Goal: Task Accomplishment & Management: Use online tool/utility

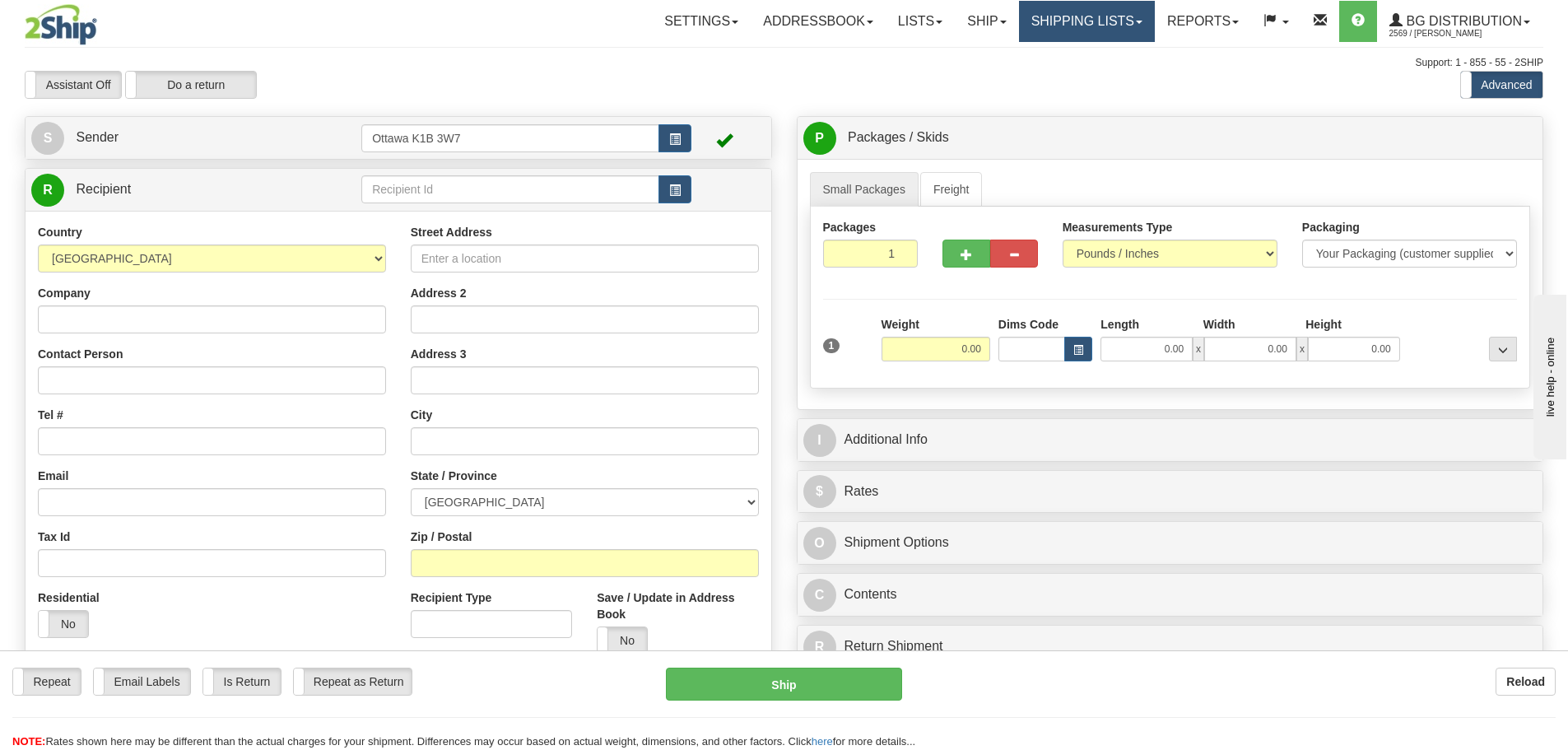
click at [1047, 11] on link "Shipping lists" at bounding box center [1087, 21] width 136 height 41
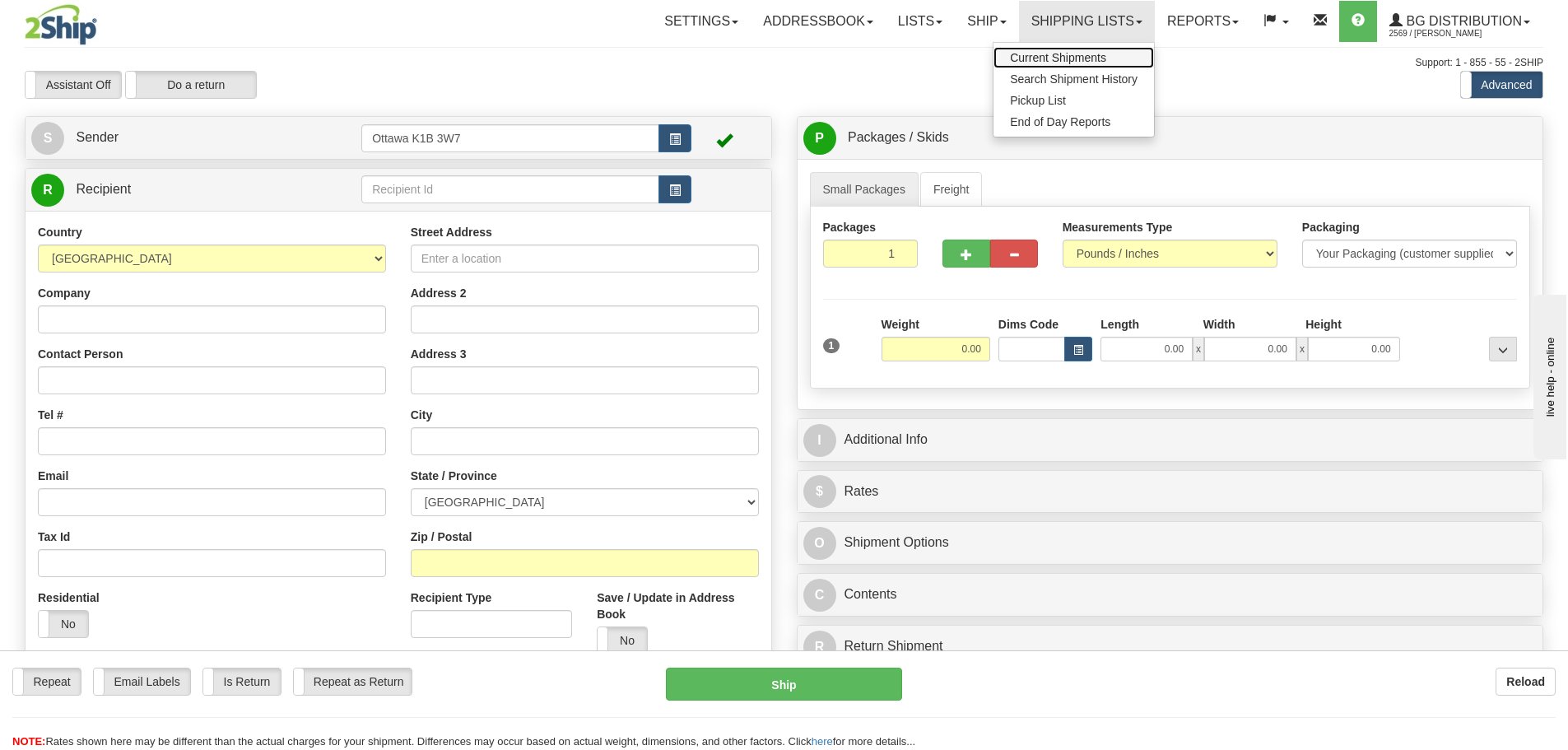
click at [1046, 57] on span "Current Shipments" at bounding box center [1057, 57] width 97 height 13
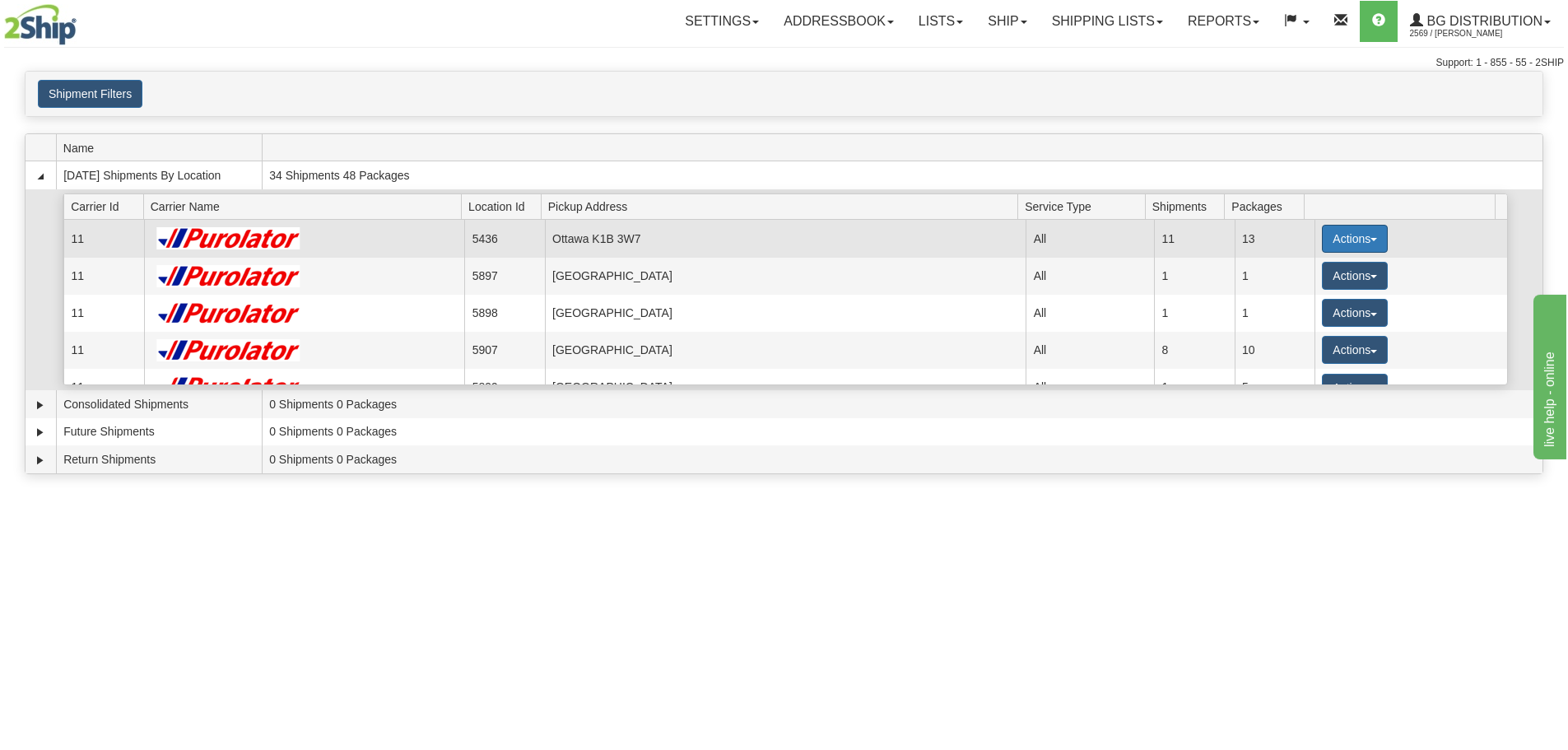
click at [1322, 236] on button "Actions" at bounding box center [1354, 239] width 66 height 28
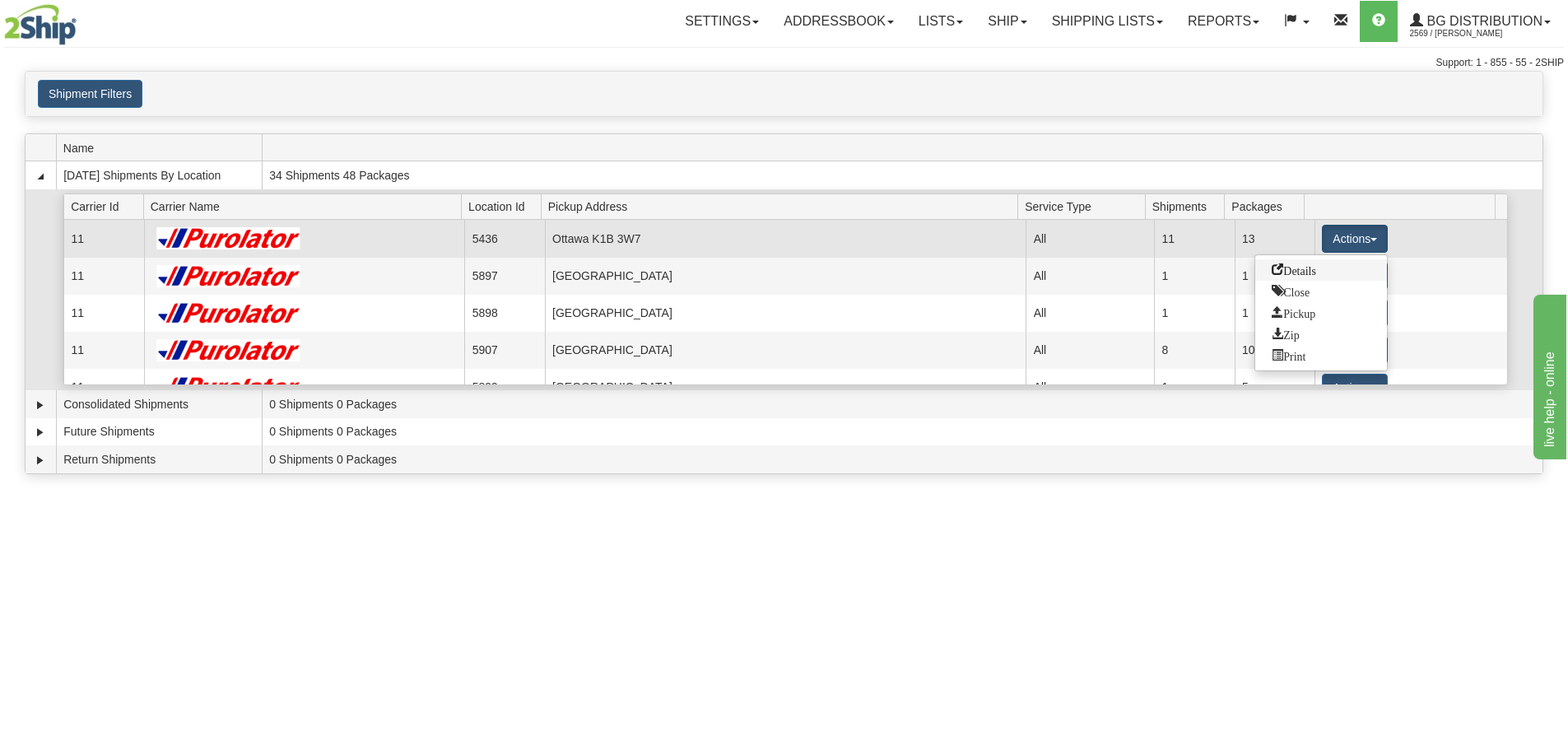
click at [1304, 265] on span "Details" at bounding box center [1293, 269] width 44 height 11
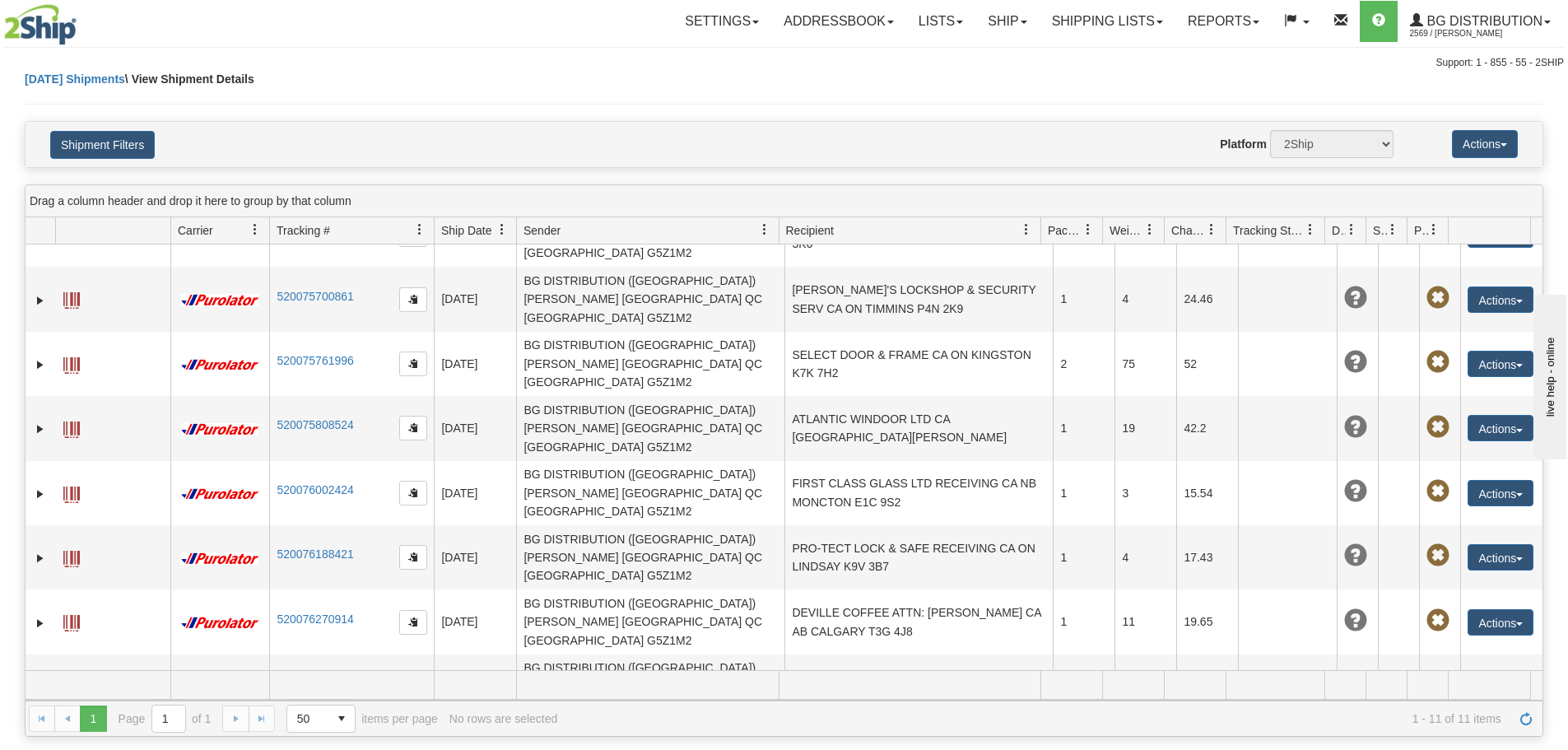
scroll to position [81, 0]
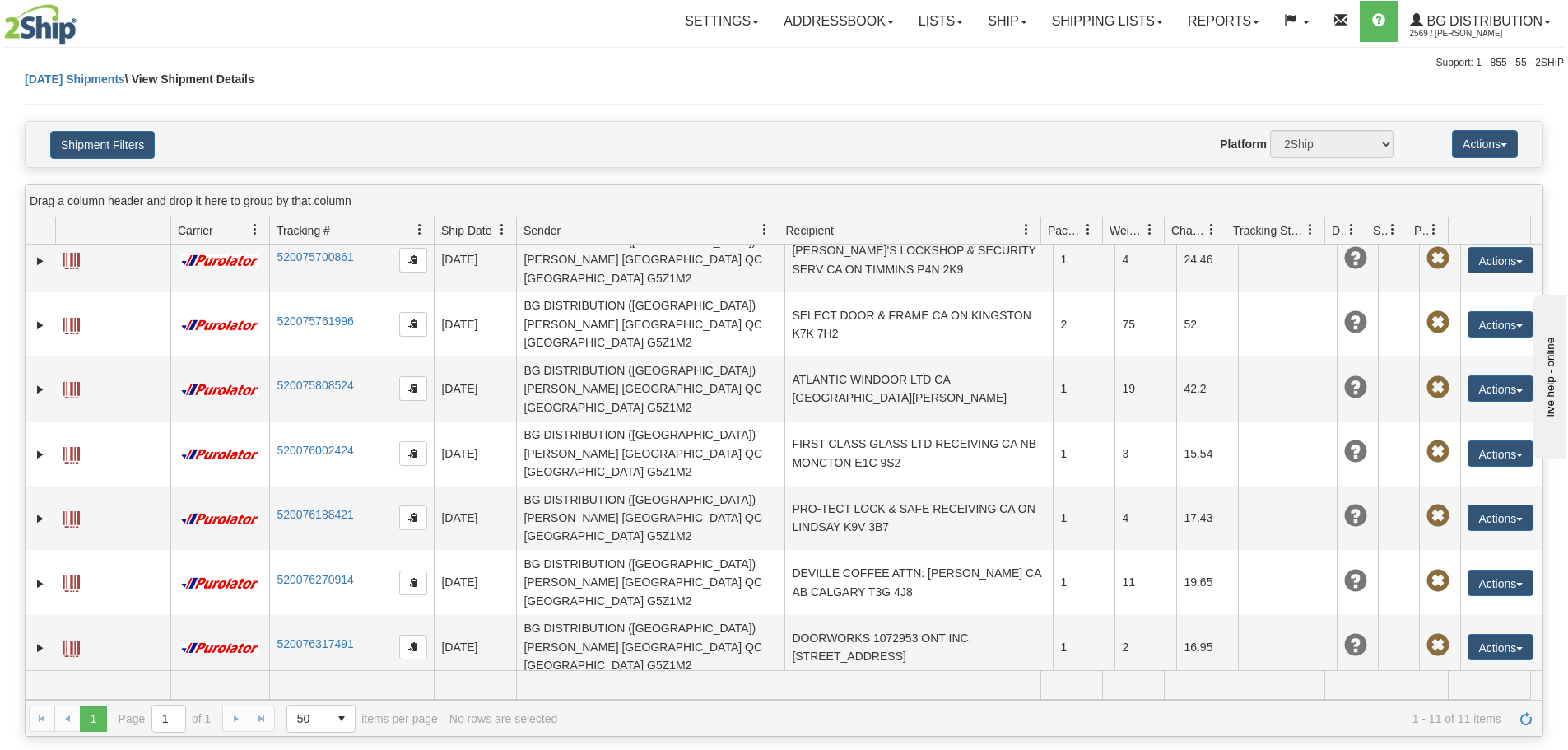
click at [846, 679] on td "CORNWALL GLASS CA ON CORNWALL K6J 5H3" at bounding box center [919, 711] width 268 height 64
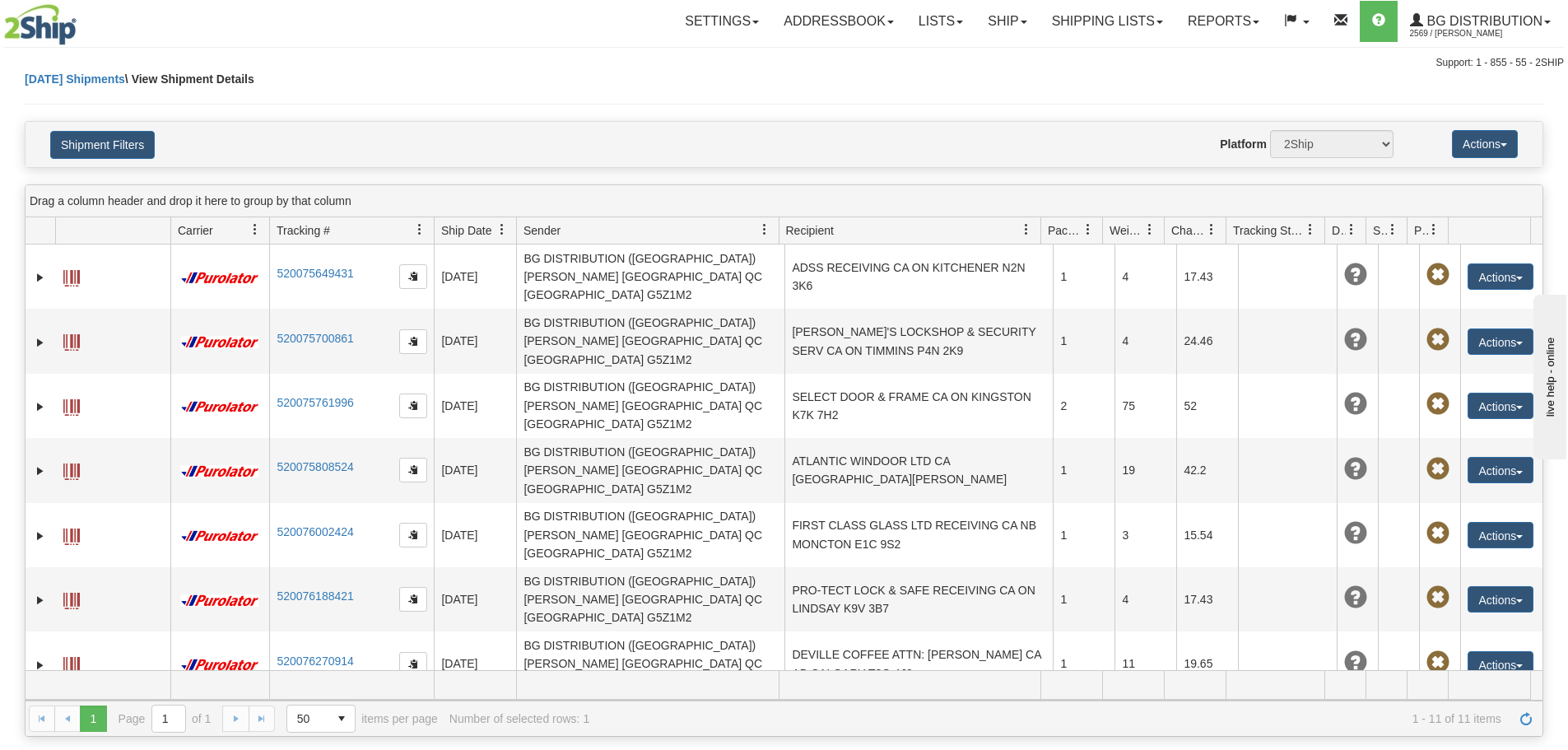
click at [841, 696] on td "DOORWORKS 1072953 ONT INC. RECEIVING CA ON BARRIE L4N 9S3" at bounding box center [919, 728] width 268 height 64
click at [1069, 23] on link "Shipping lists" at bounding box center [1107, 21] width 136 height 41
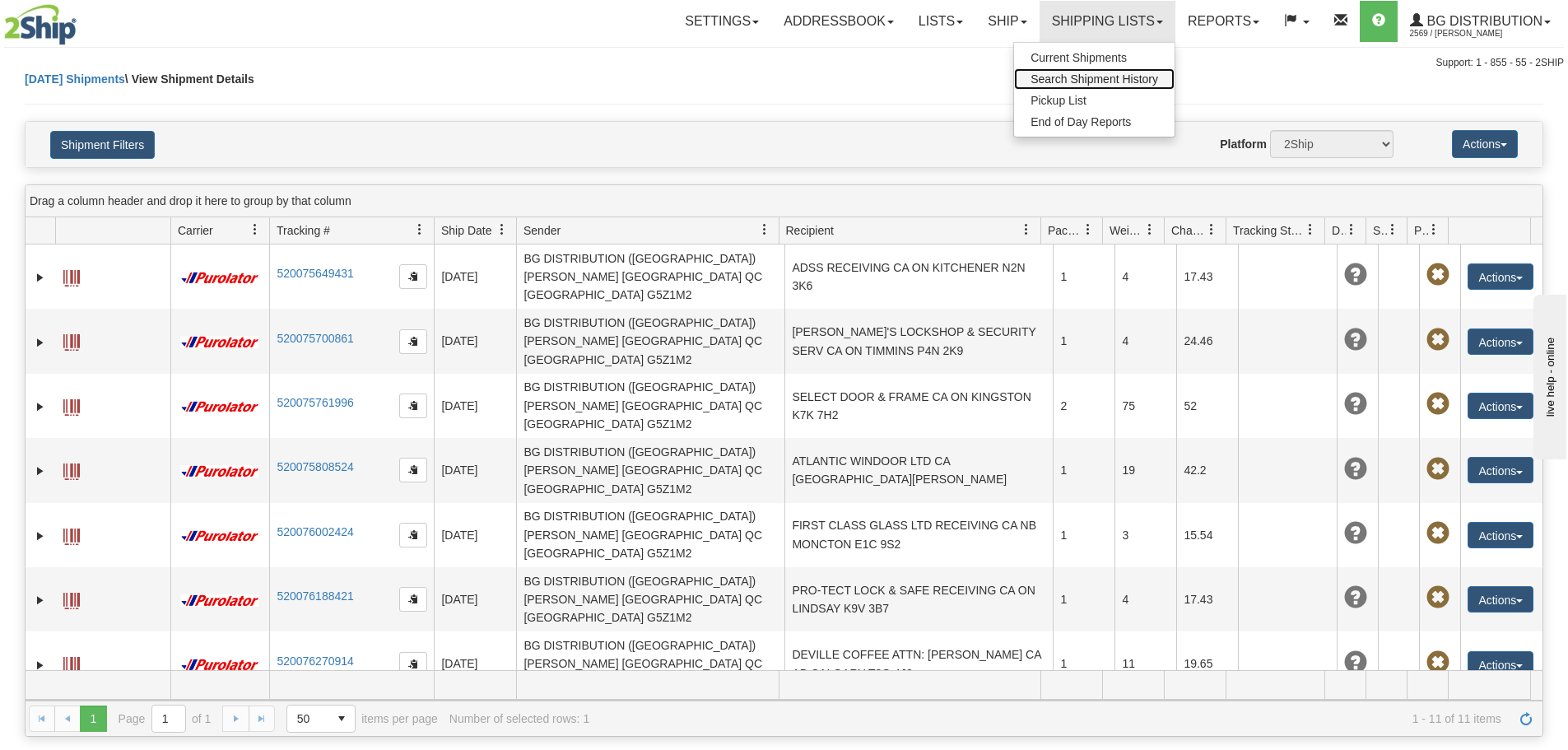
click at [1065, 73] on span "Search Shipment History" at bounding box center [1094, 80] width 127 height 13
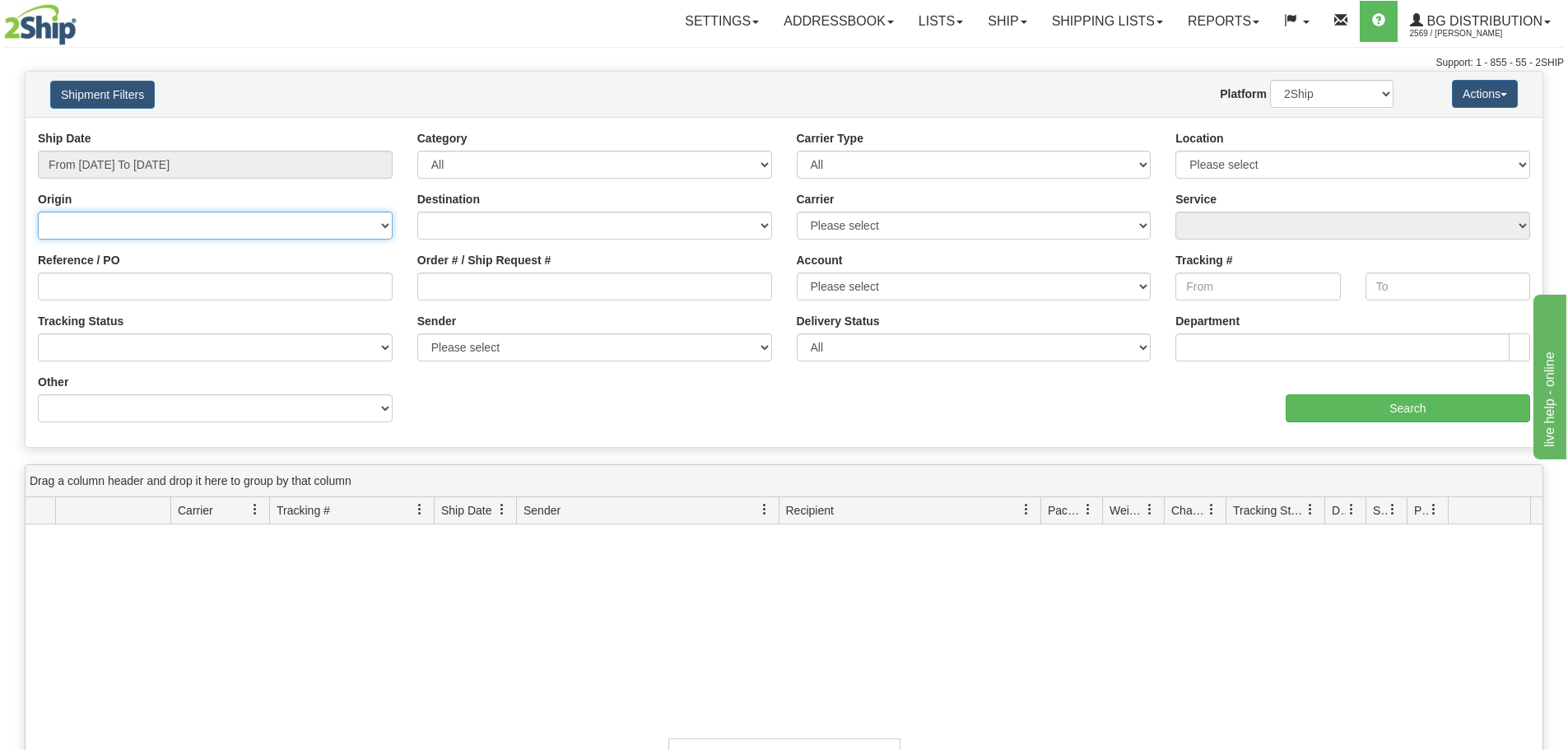
click at [199, 232] on select "Canada United States Mexico Puerto Rico Romania Australia New Zealand SouthAfri…" at bounding box center [216, 225] width 354 height 28
click at [246, 222] on select "Canada United States Mexico Puerto Rico Romania Australia New Zealand SouthAfri…" at bounding box center [216, 225] width 354 height 28
drag, startPoint x: 1412, startPoint y: 173, endPoint x: 1390, endPoint y: 177, distance: 22.4
click at [1412, 173] on select "Please select Ottawa K1B 3W7 Montreal Quebec City Winnipeg Toronto" at bounding box center [1352, 164] width 354 height 28
select select "5436"
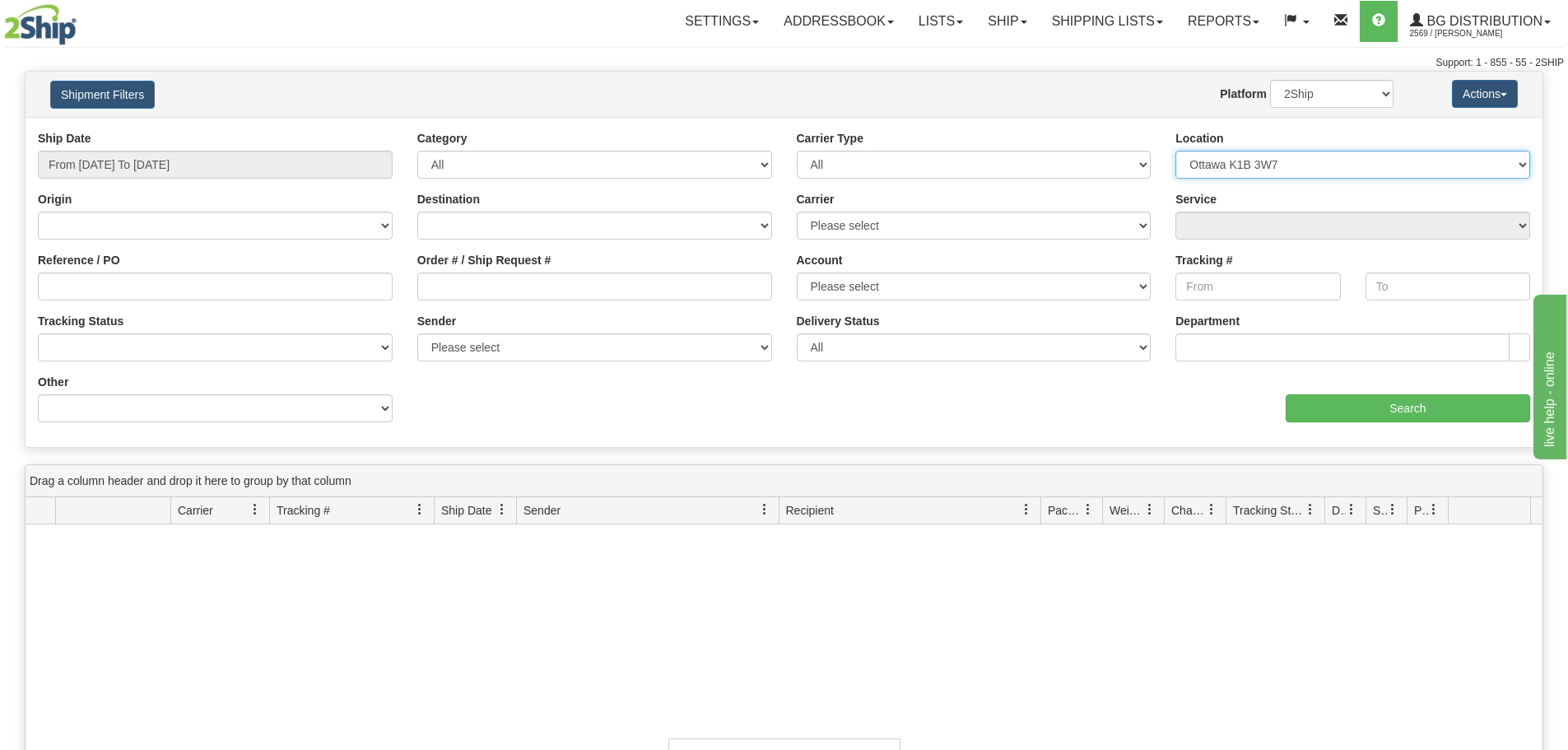
click at [1175, 150] on select "Please select Ottawa K1B 3W7 Montreal Quebec City Winnipeg Toronto" at bounding box center [1352, 164] width 354 height 28
click at [328, 155] on input "From 09/28/2025 To 09/29/2025" at bounding box center [216, 164] width 354 height 28
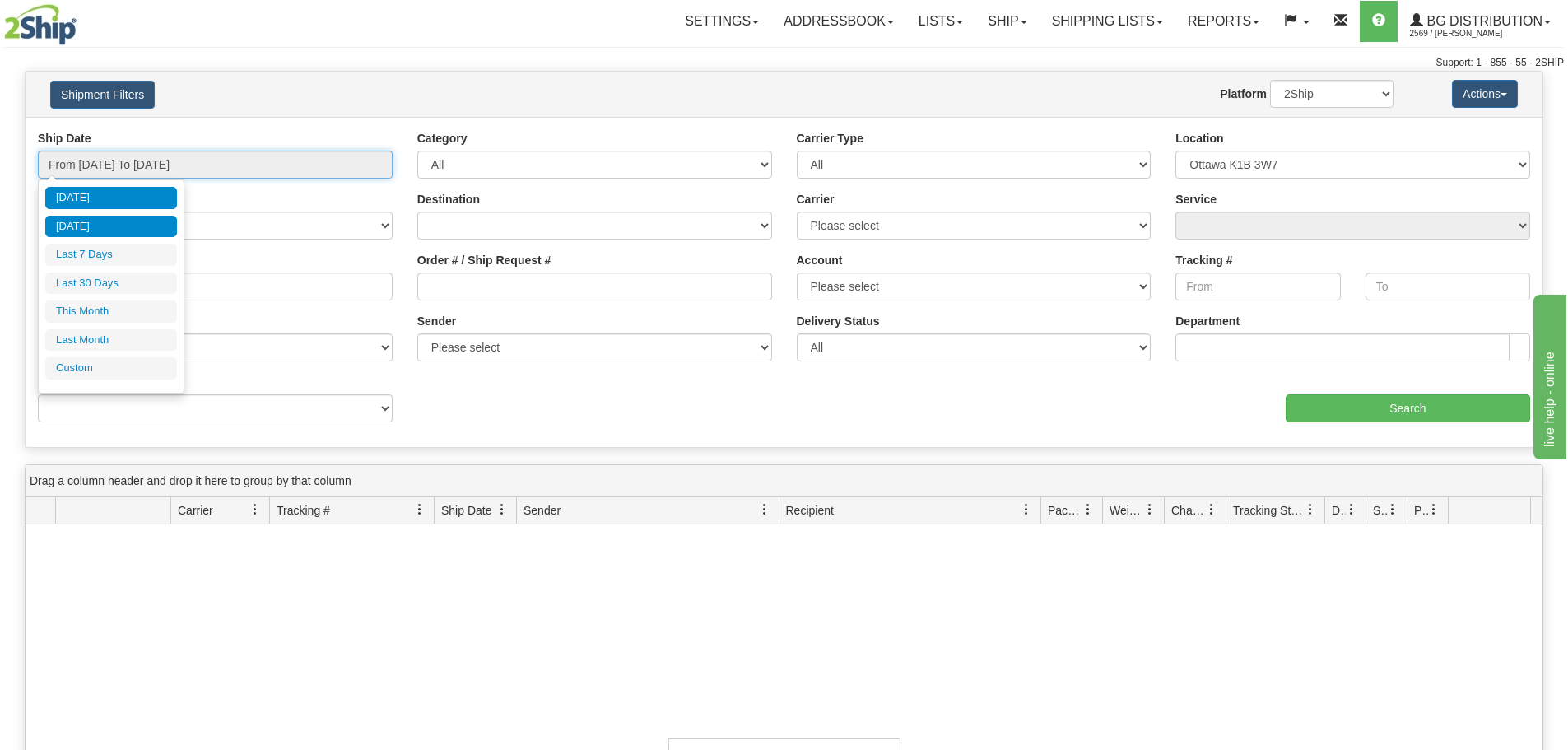
type input "09/28/2025"
type input "[DATE]"
type input "09/01/2025"
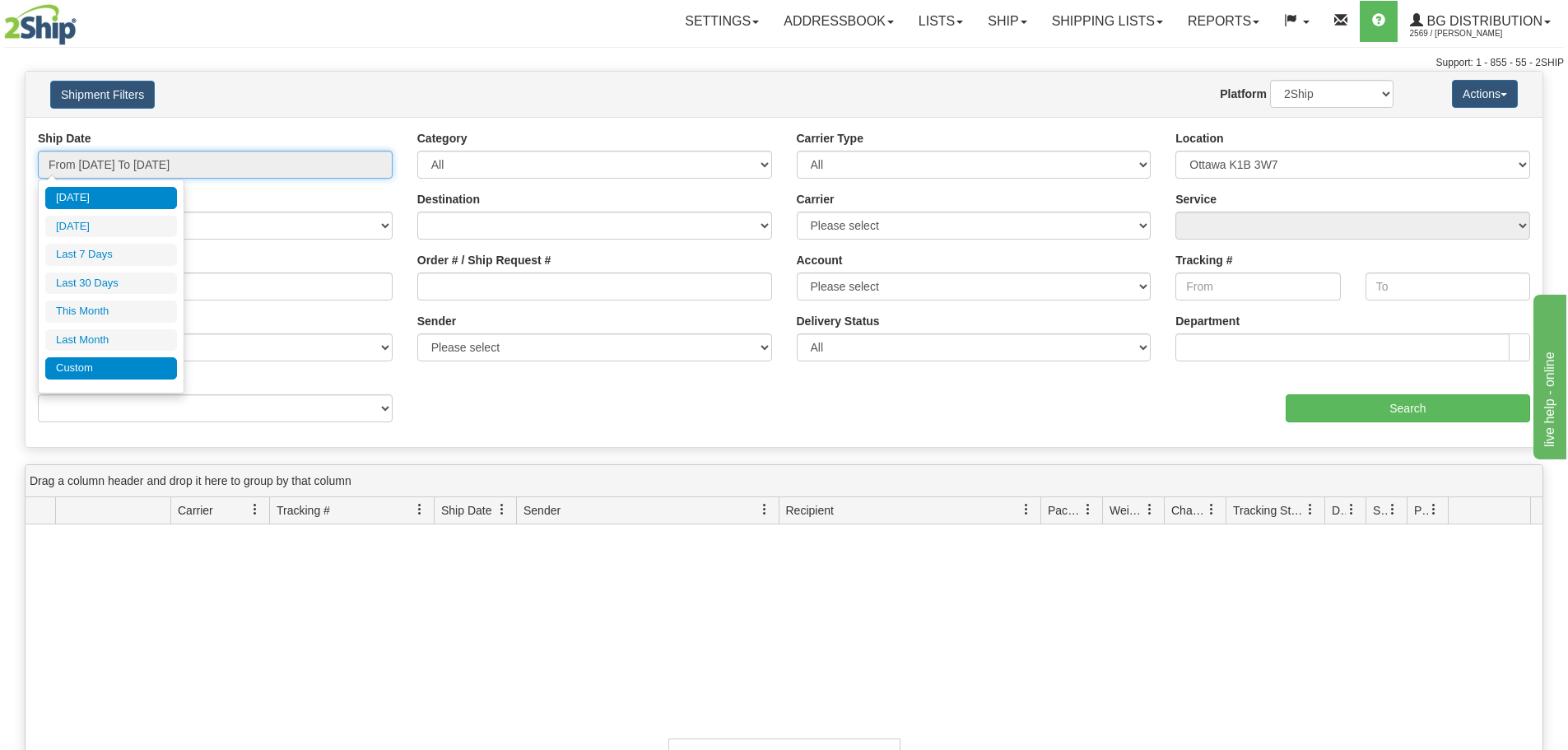
type input "09/30/2025"
type input "08/01/2025"
type input "08/31/2025"
type input "[DATE]"
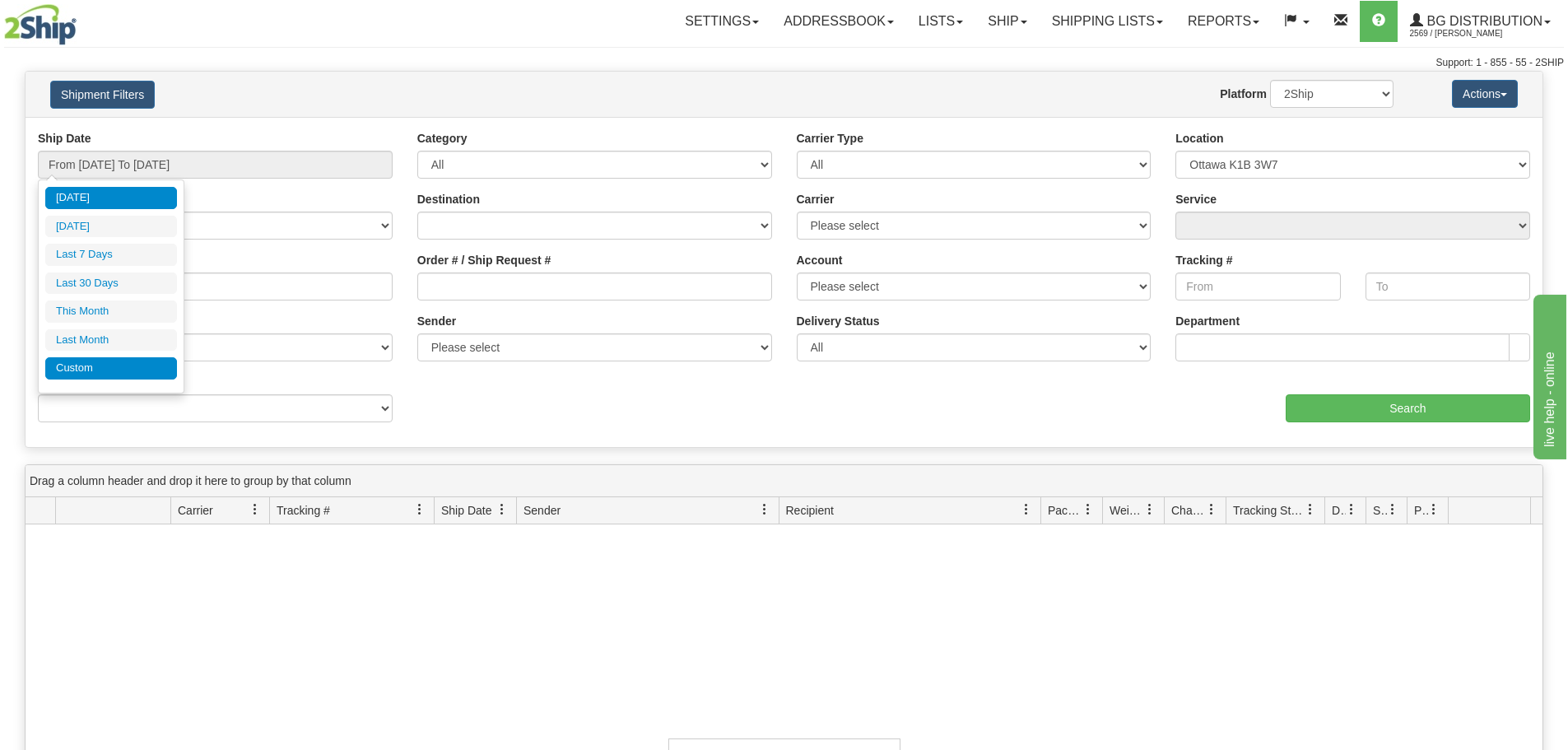
click at [93, 375] on li "Custom" at bounding box center [110, 368] width 131 height 22
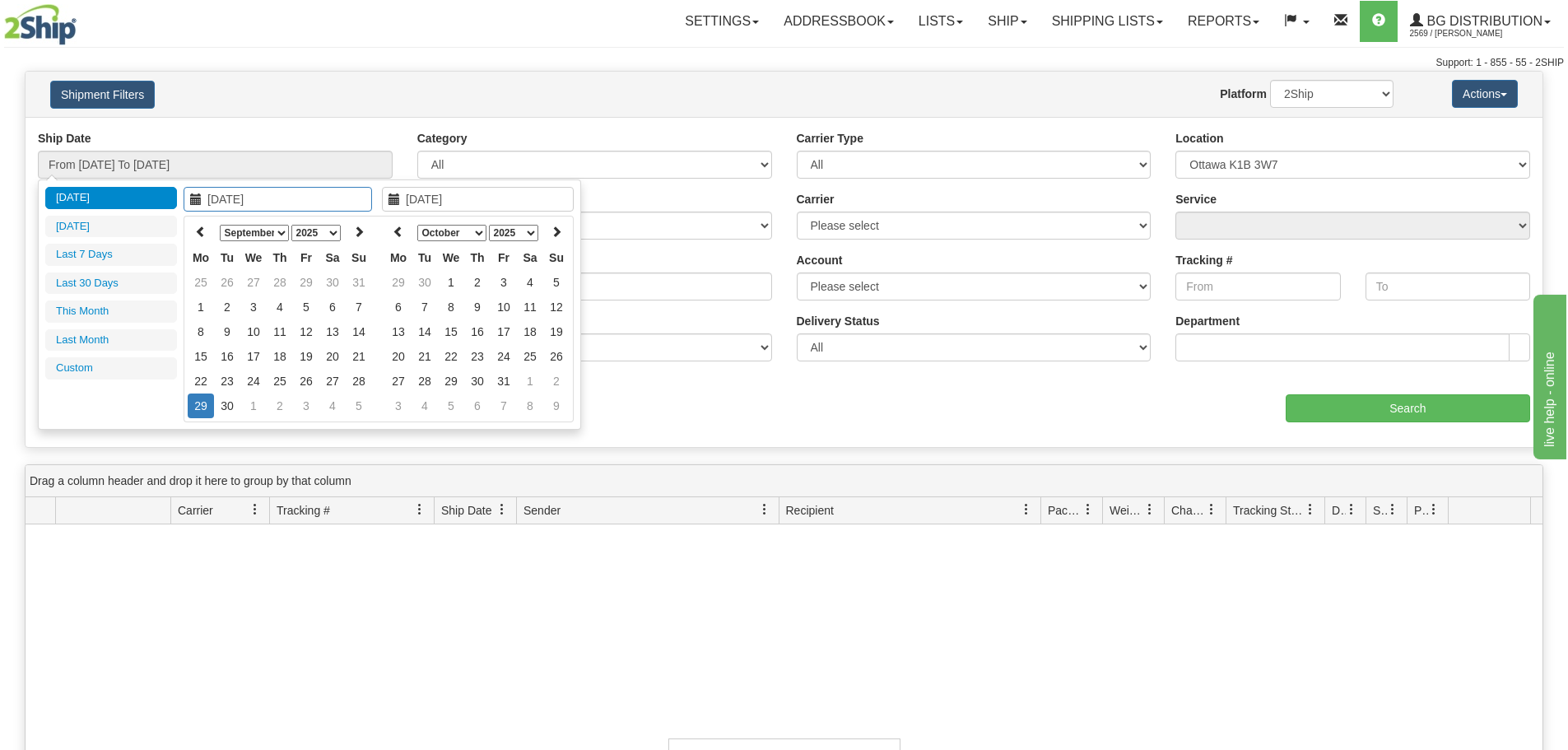
type input "[DATE]"
click at [1022, 14] on link "Ship" at bounding box center [1007, 21] width 63 height 41
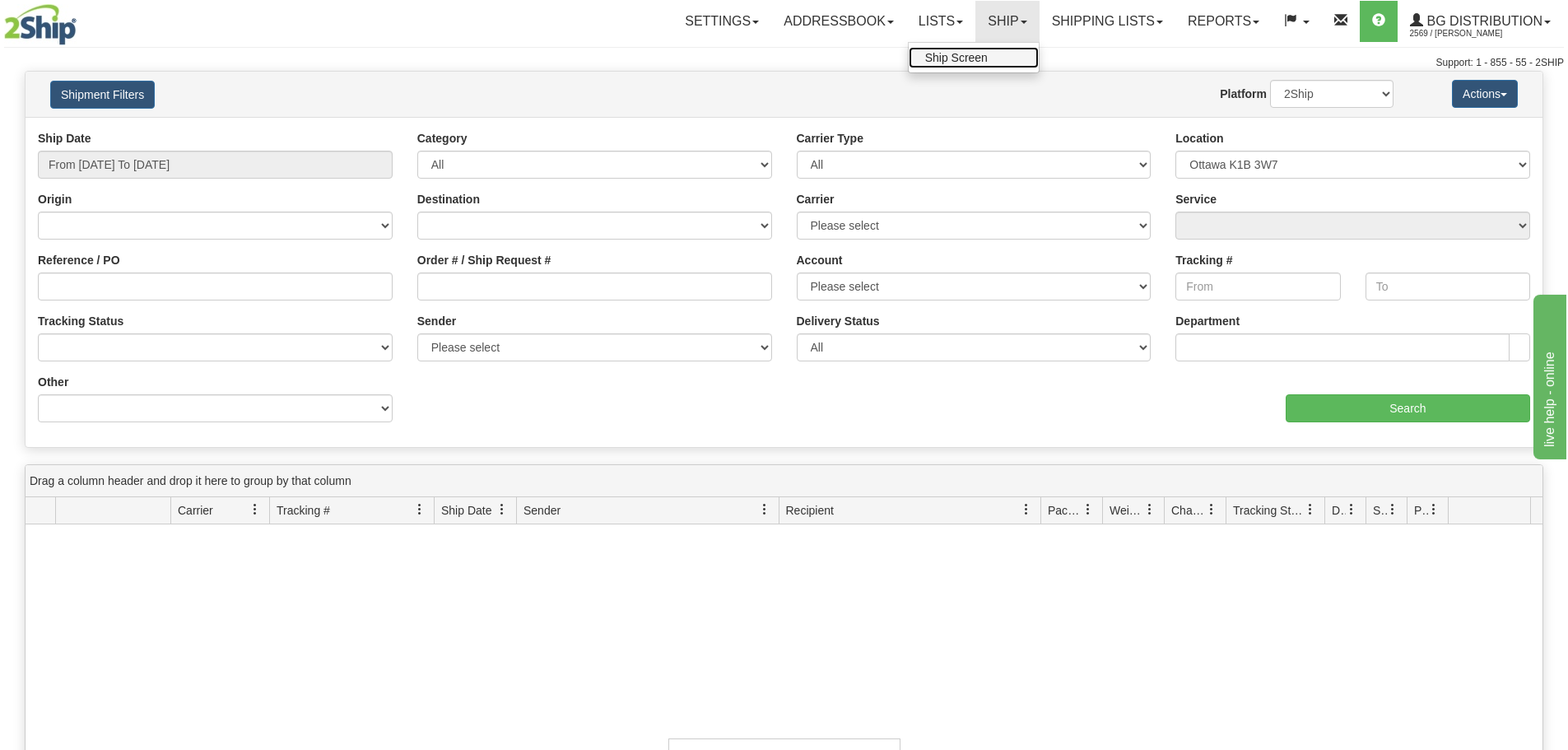
click at [998, 57] on link "Ship Screen" at bounding box center [973, 57] width 130 height 21
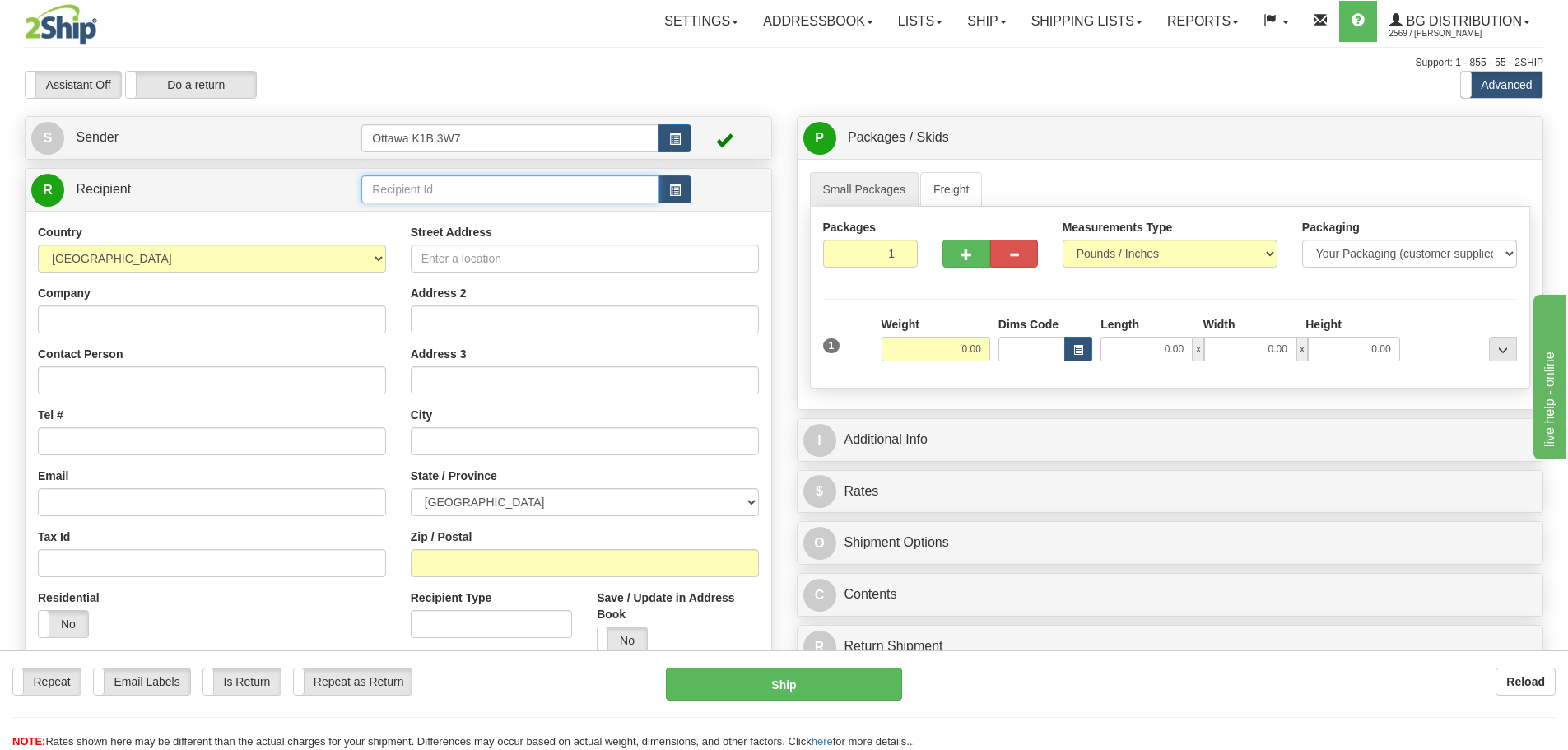
click at [509, 179] on input "text" at bounding box center [510, 189] width 298 height 28
type input "60419"
click at [552, 99] on div "Assistant On Assistant Off Do a return Do a return" at bounding box center [333, 84] width 643 height 28
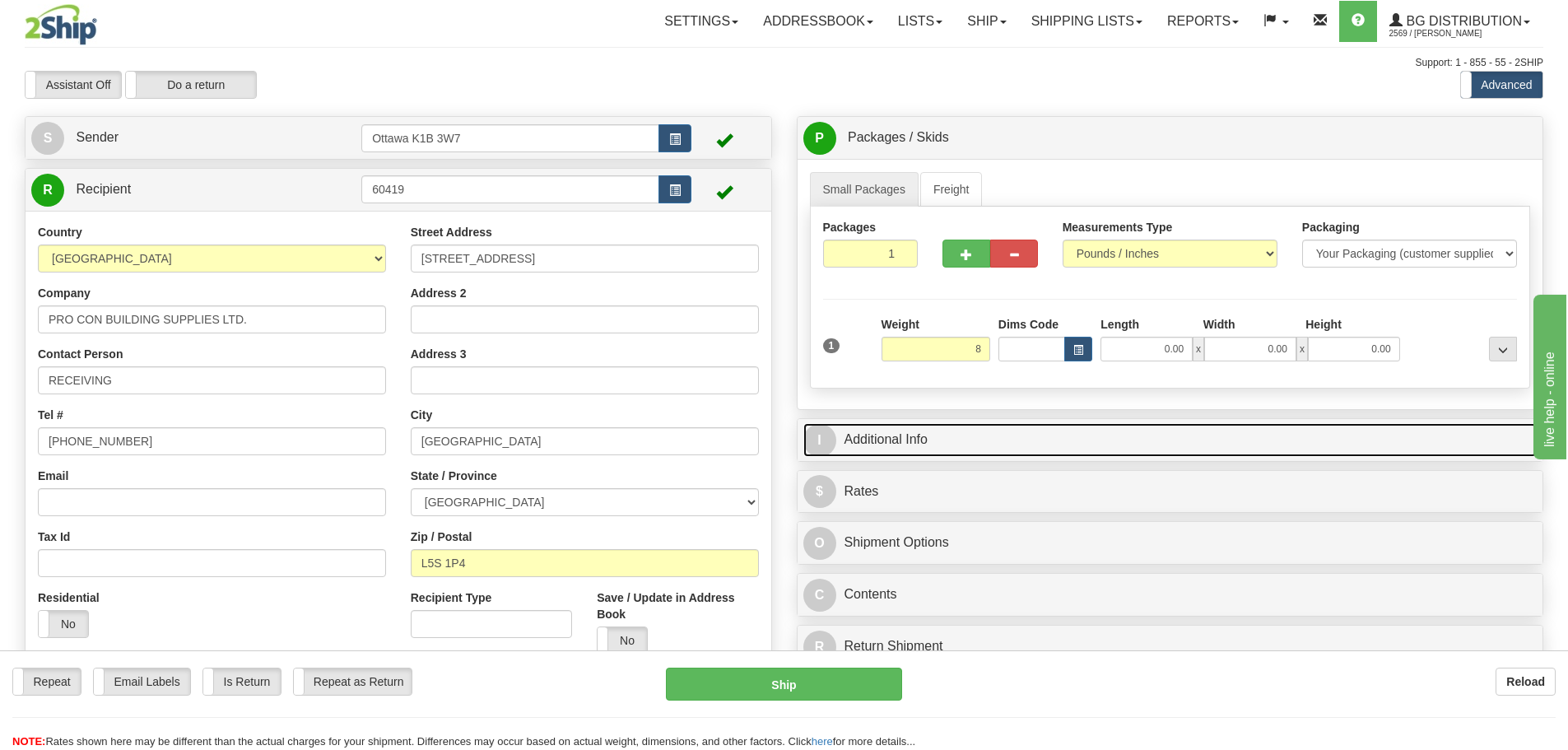
type input "8.00"
click at [1062, 430] on link "I Additional Info" at bounding box center [1170, 440] width 734 height 34
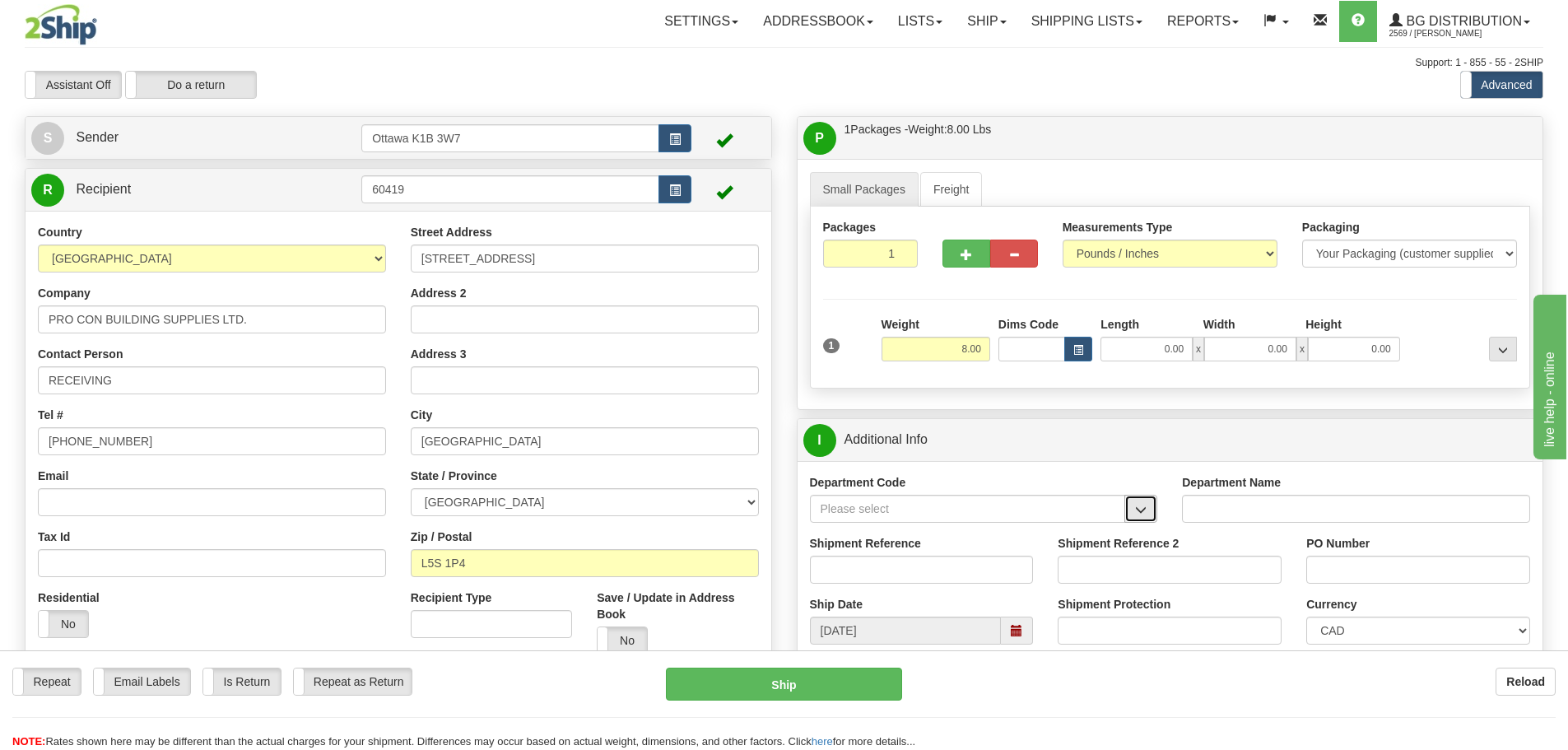
click at [1142, 514] on span "button" at bounding box center [1141, 510] width 11 height 11
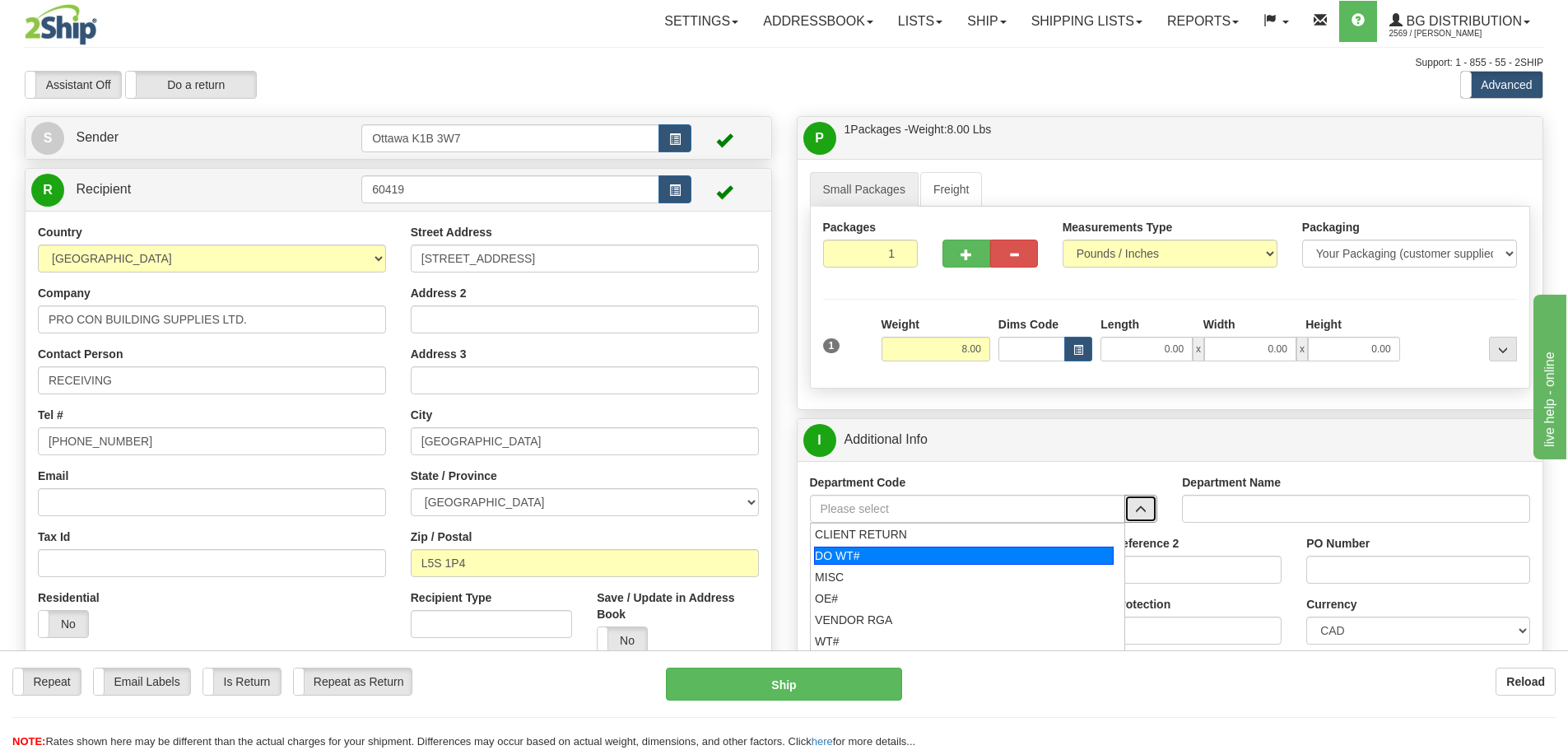
click at [931, 560] on div "DO WT#" at bounding box center [964, 555] width 300 height 18
type input "DO WT#"
type input "DIRECT ORDERS"
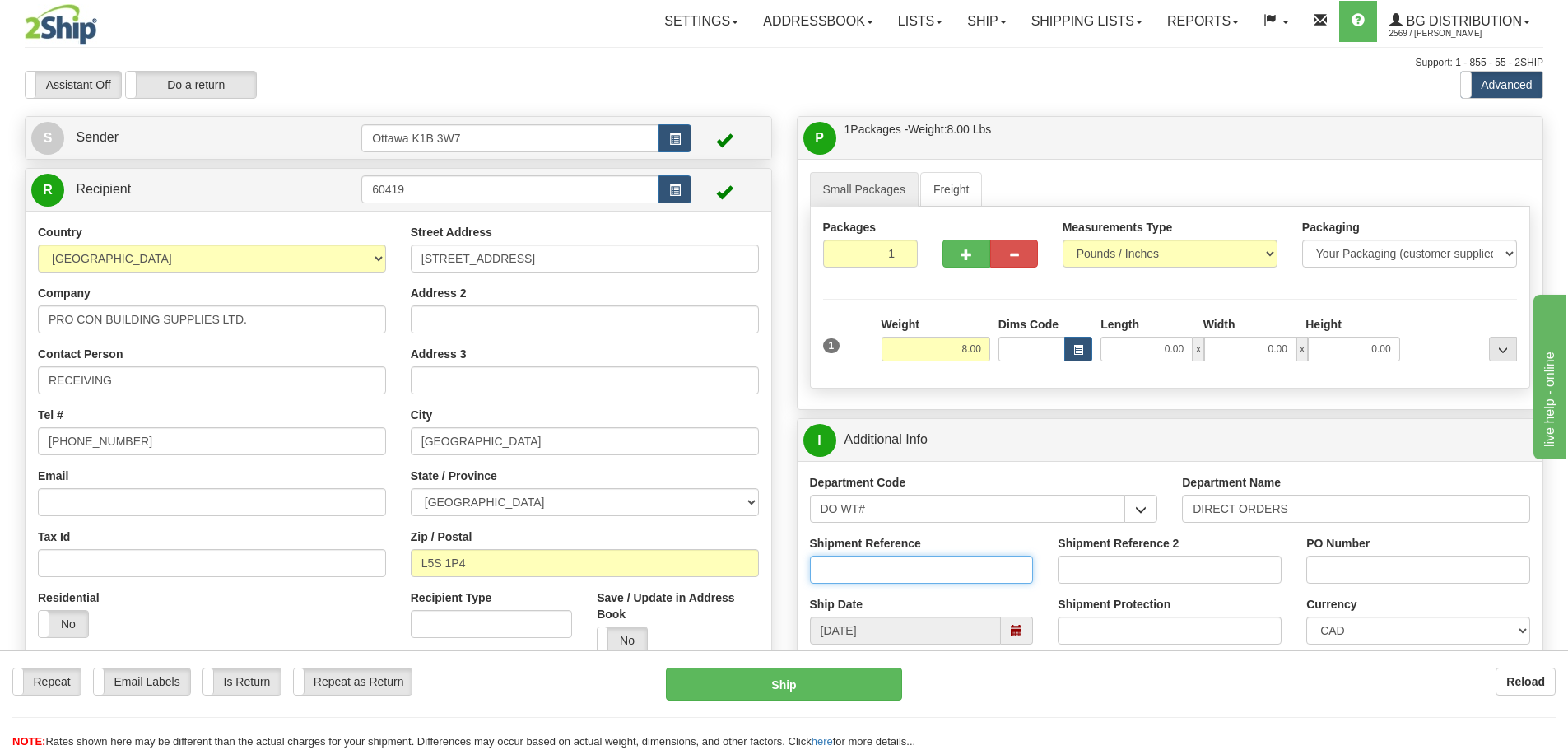
click at [920, 577] on input "Shipment Reference" at bounding box center [921, 569] width 224 height 28
type input "167133-00"
click at [1440, 580] on input "PO Number" at bounding box center [1418, 569] width 224 height 28
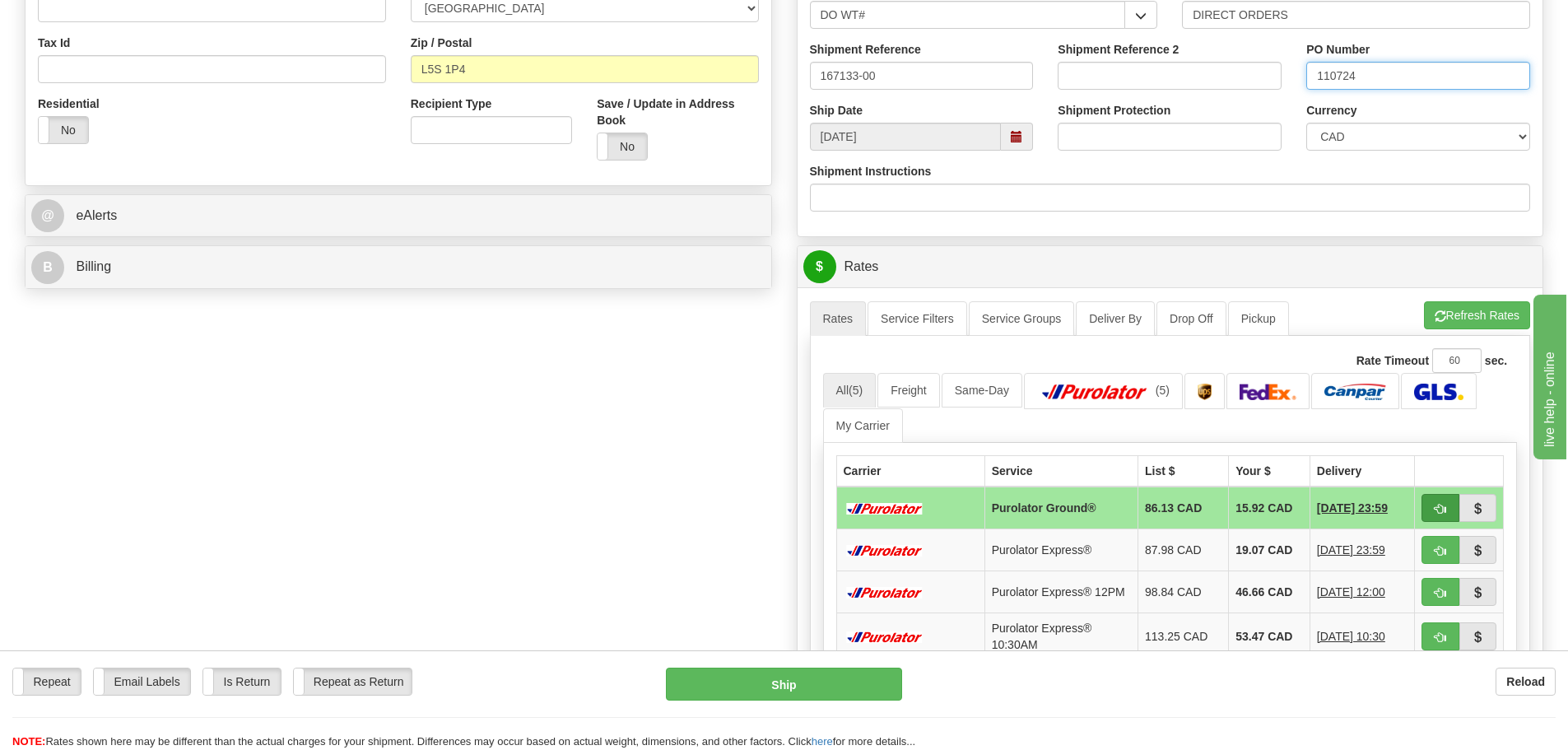
type input "110724"
click at [1421, 509] on button "button" at bounding box center [1441, 507] width 38 height 28
type input "260"
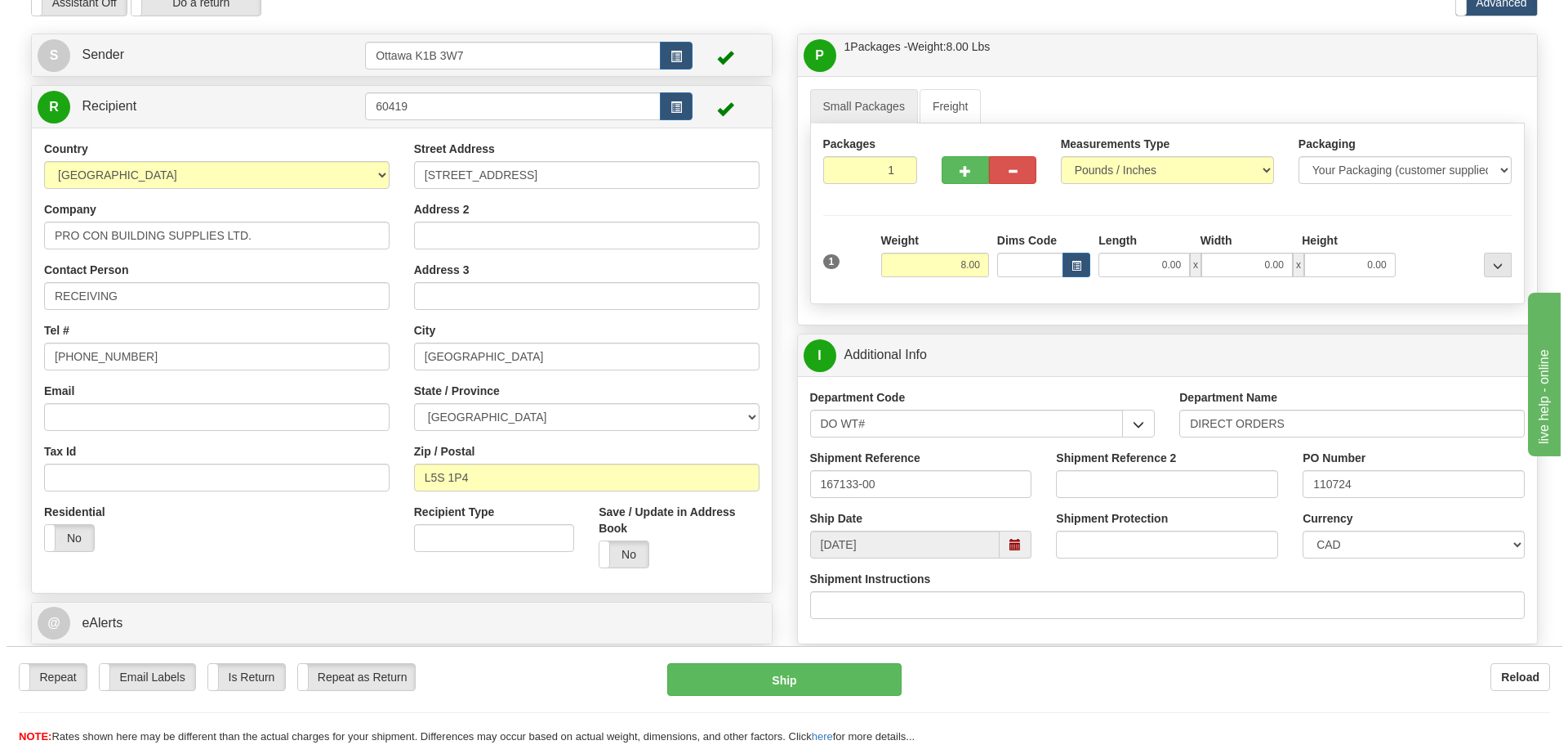
scroll to position [164, 0]
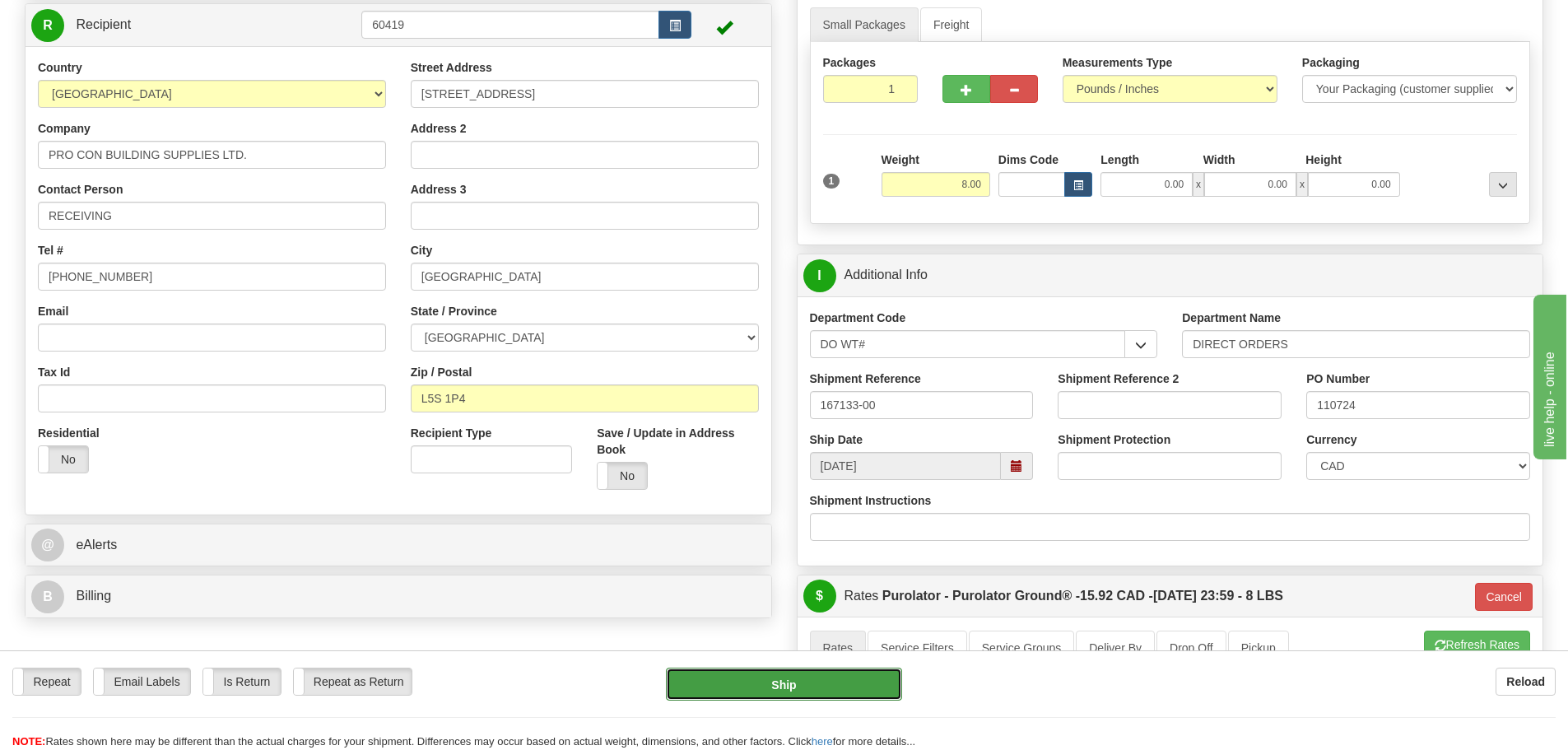
click at [814, 695] on button "Ship" at bounding box center [784, 684] width 237 height 33
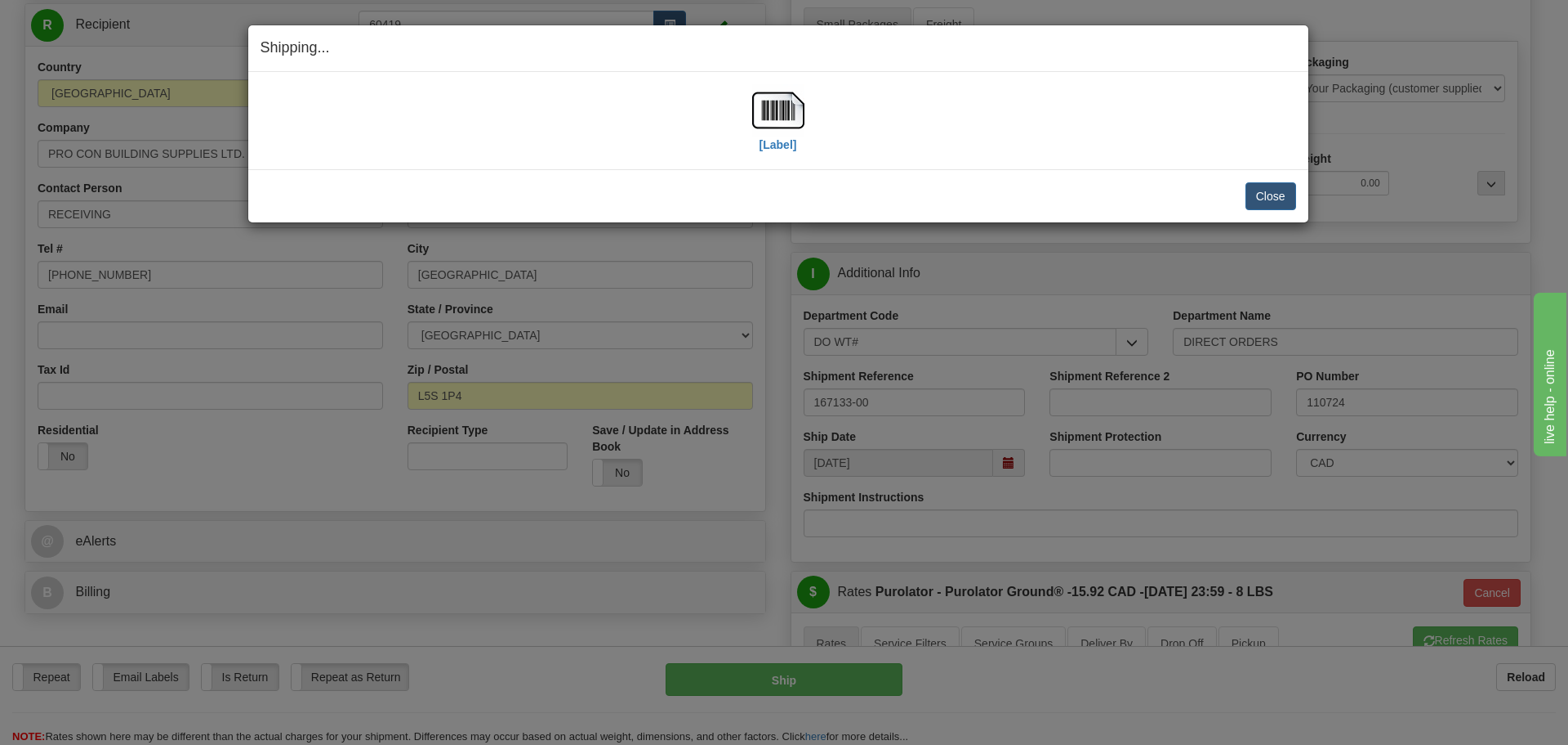
click at [797, 153] on div "[Label]" at bounding box center [778, 120] width 52 height 72
click at [791, 150] on label "[Label]" at bounding box center [779, 144] width 38 height 16
